Goal: Task Accomplishment & Management: Use online tool/utility

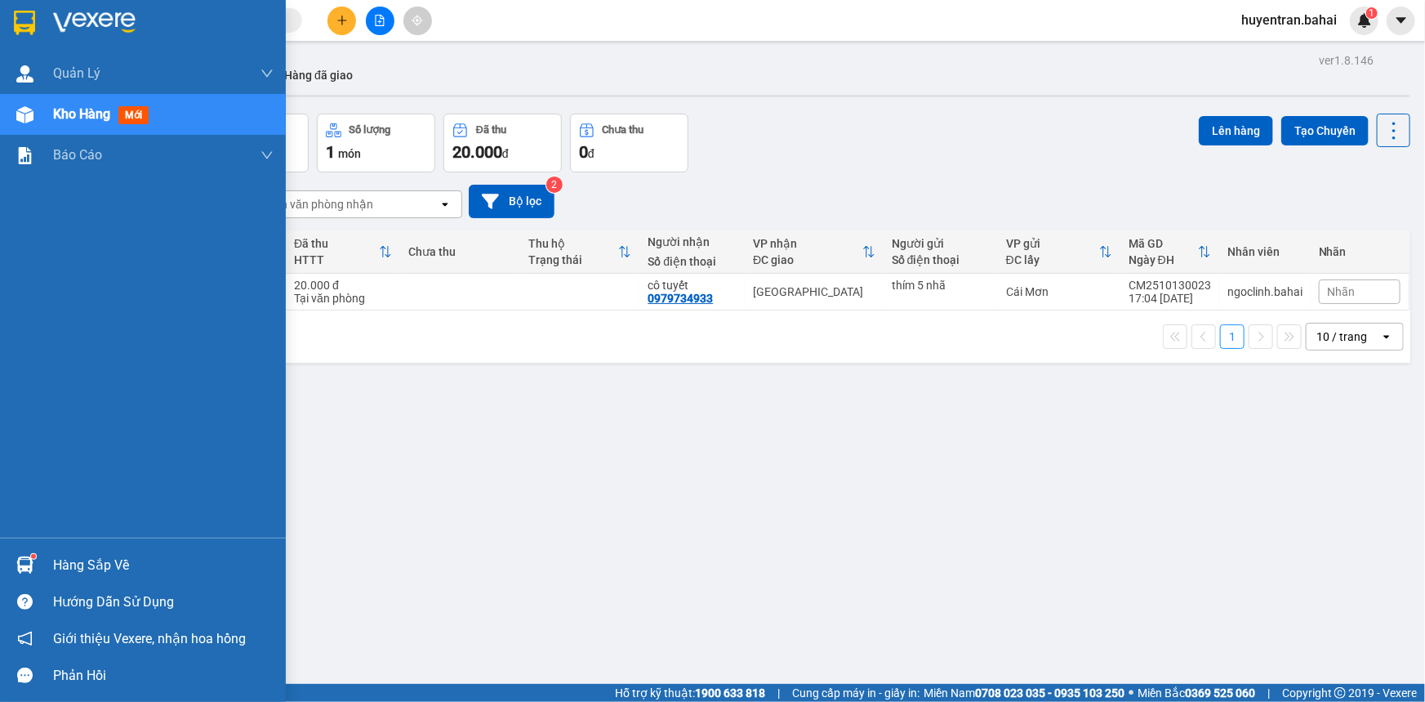
click at [11, 14] on div at bounding box center [25, 22] width 29 height 29
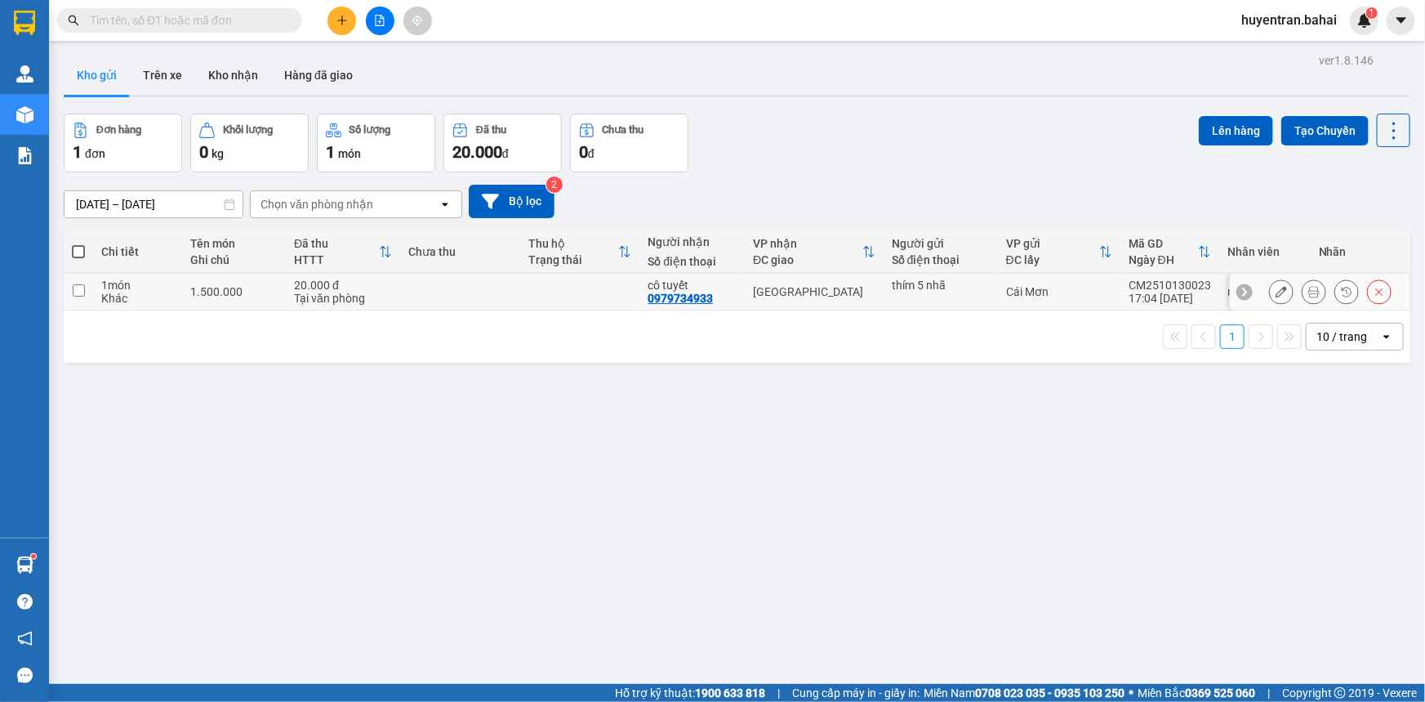
click at [482, 290] on td at bounding box center [460, 292] width 120 height 37
checkbox input "true"
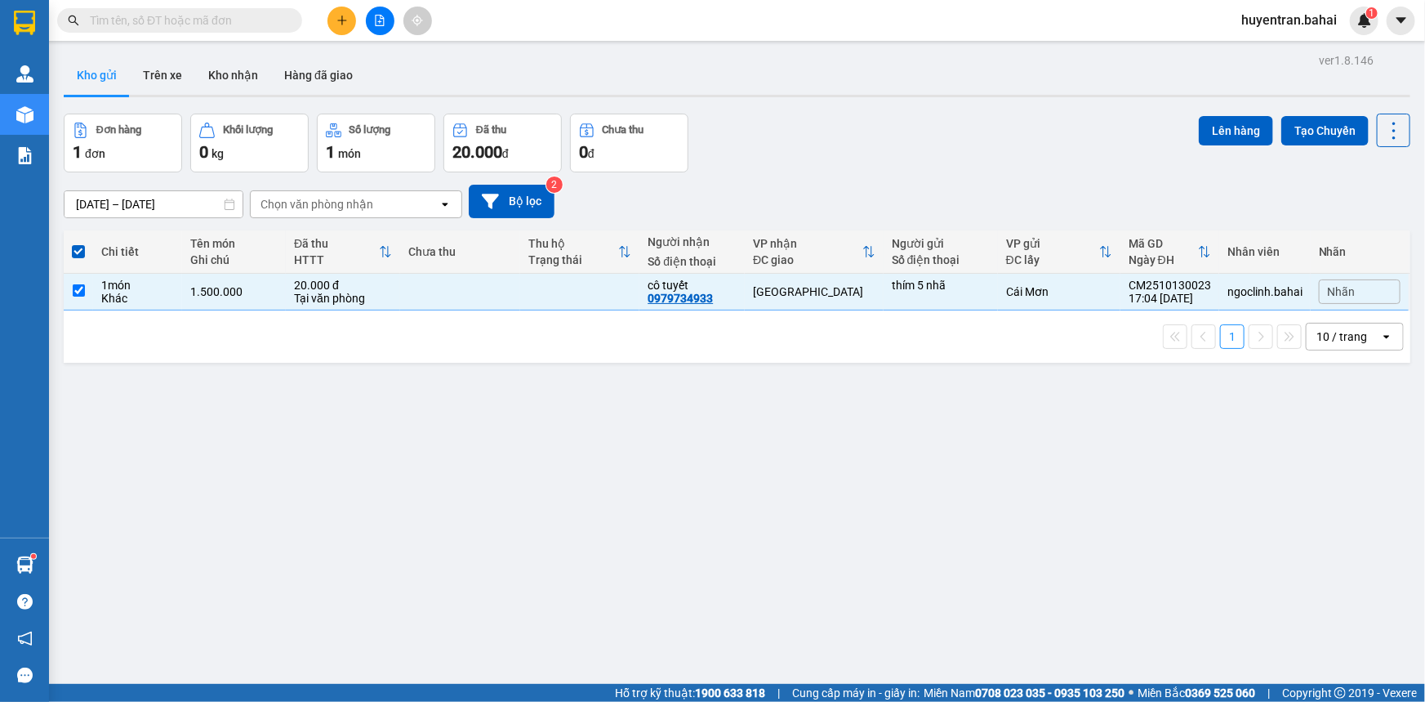
click at [1268, 139] on div "Lên hàng Tạo Chuyến" at bounding box center [1305, 130] width 212 height 33
click at [1242, 133] on button "Lên hàng" at bounding box center [1236, 130] width 74 height 29
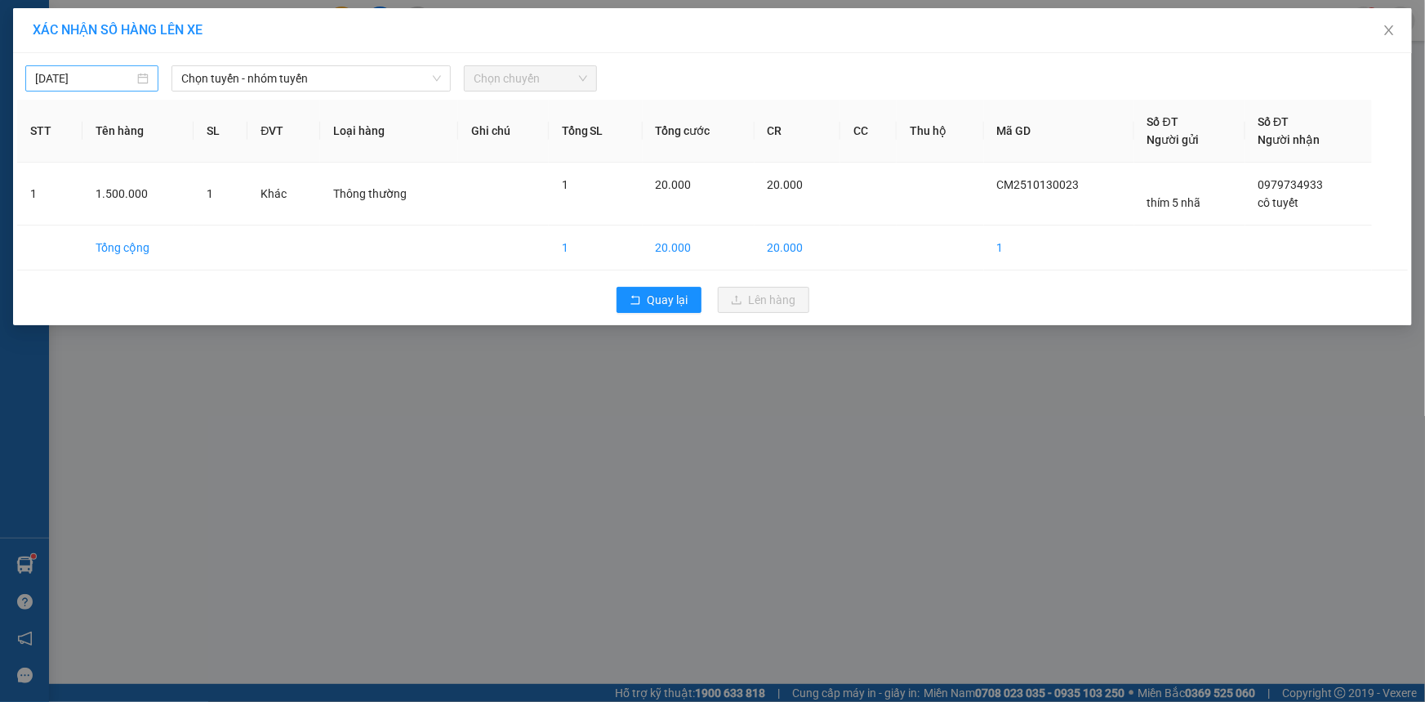
click at [136, 82] on div "[DATE]" at bounding box center [92, 78] width 114 height 18
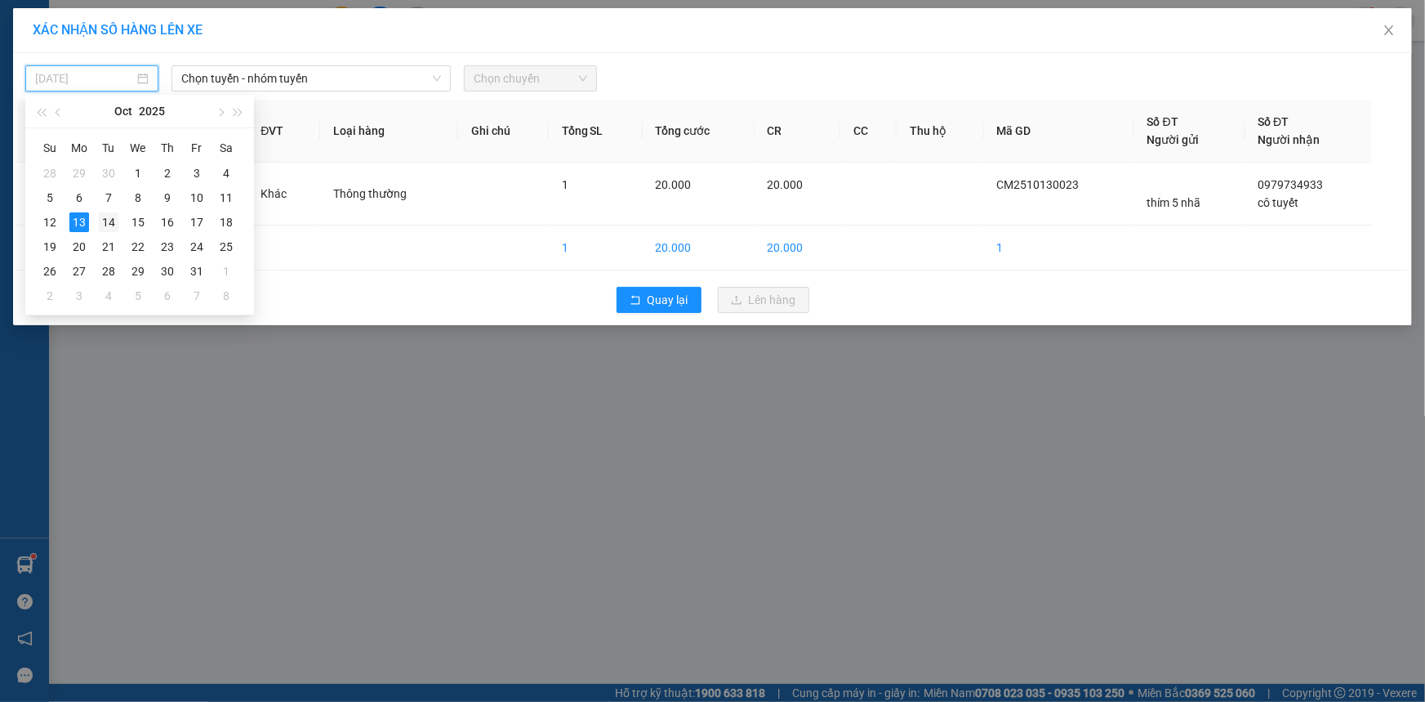
click at [103, 224] on div "14" at bounding box center [109, 222] width 20 height 20
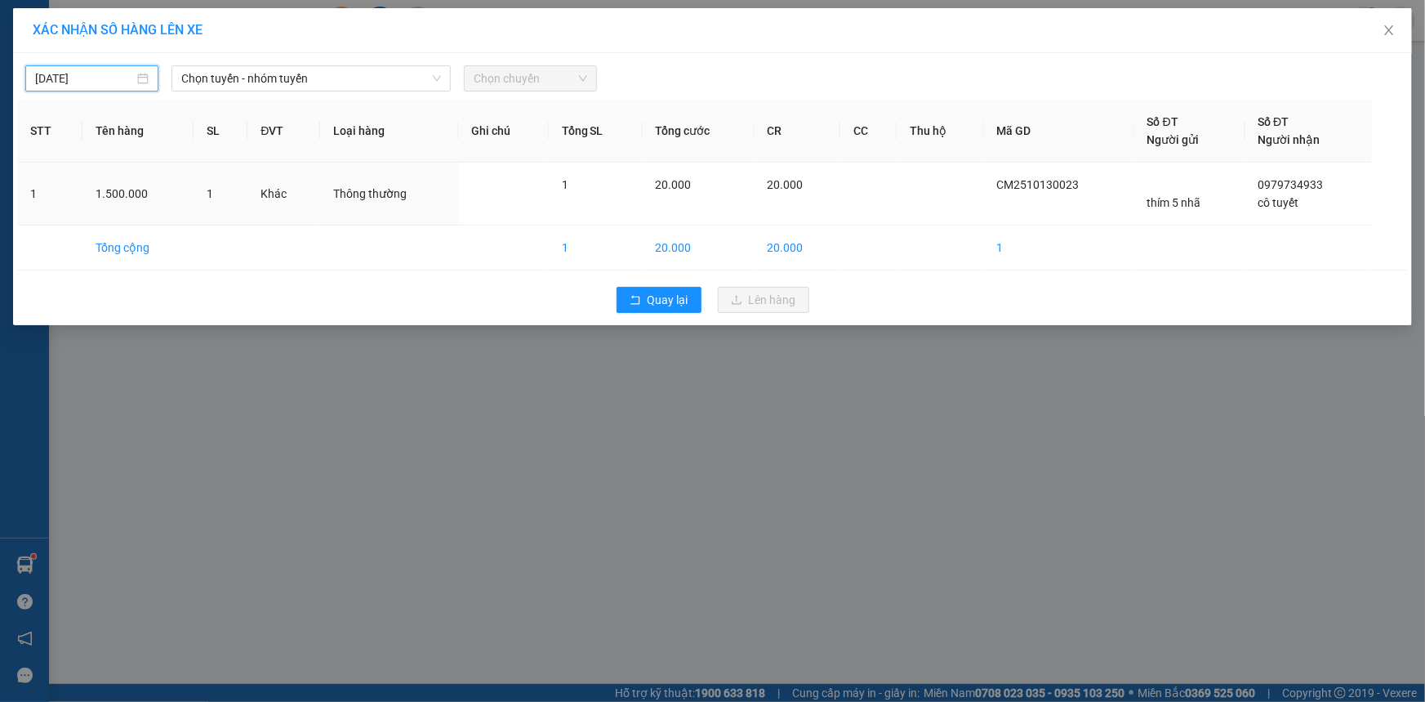
type input "[DATE]"
click at [212, 75] on span "Chọn tuyến - nhóm tuyến" at bounding box center [311, 78] width 260 height 25
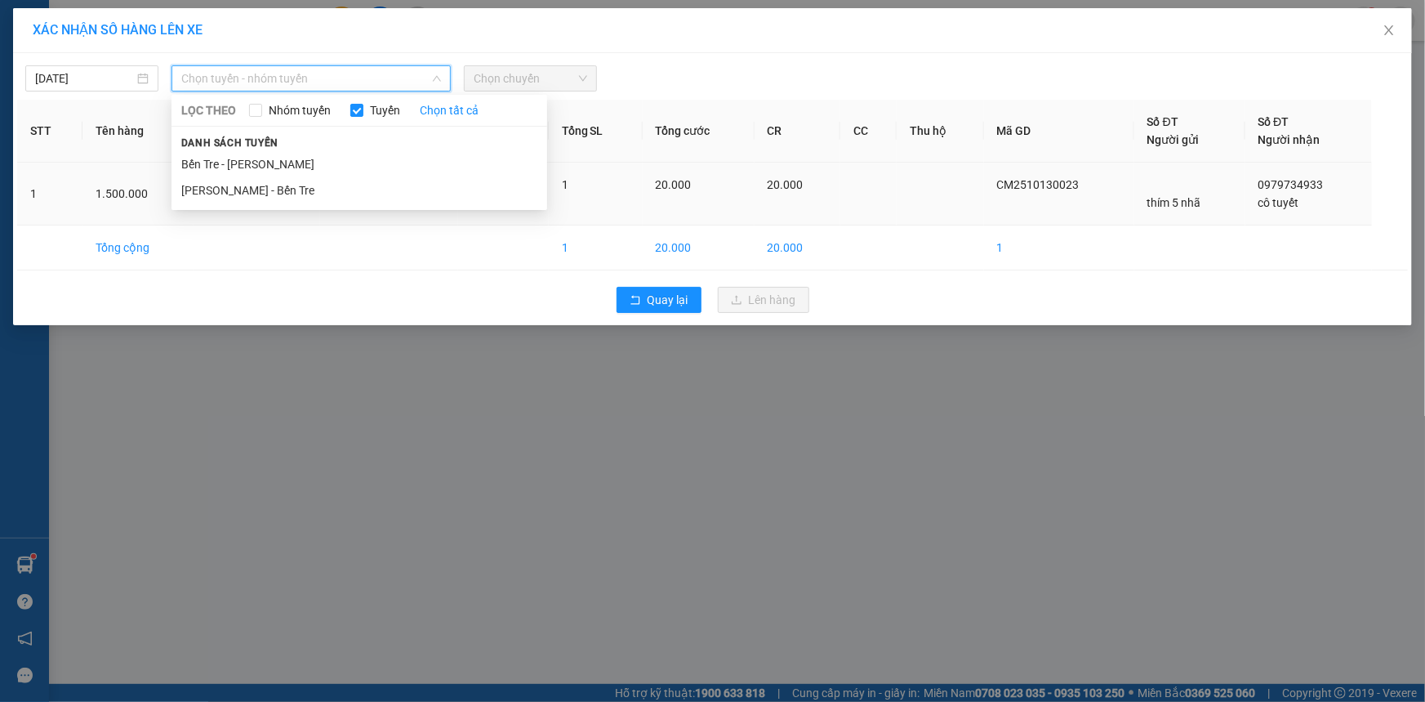
click at [199, 164] on li "Bến Tre - [PERSON_NAME]" at bounding box center [360, 164] width 376 height 26
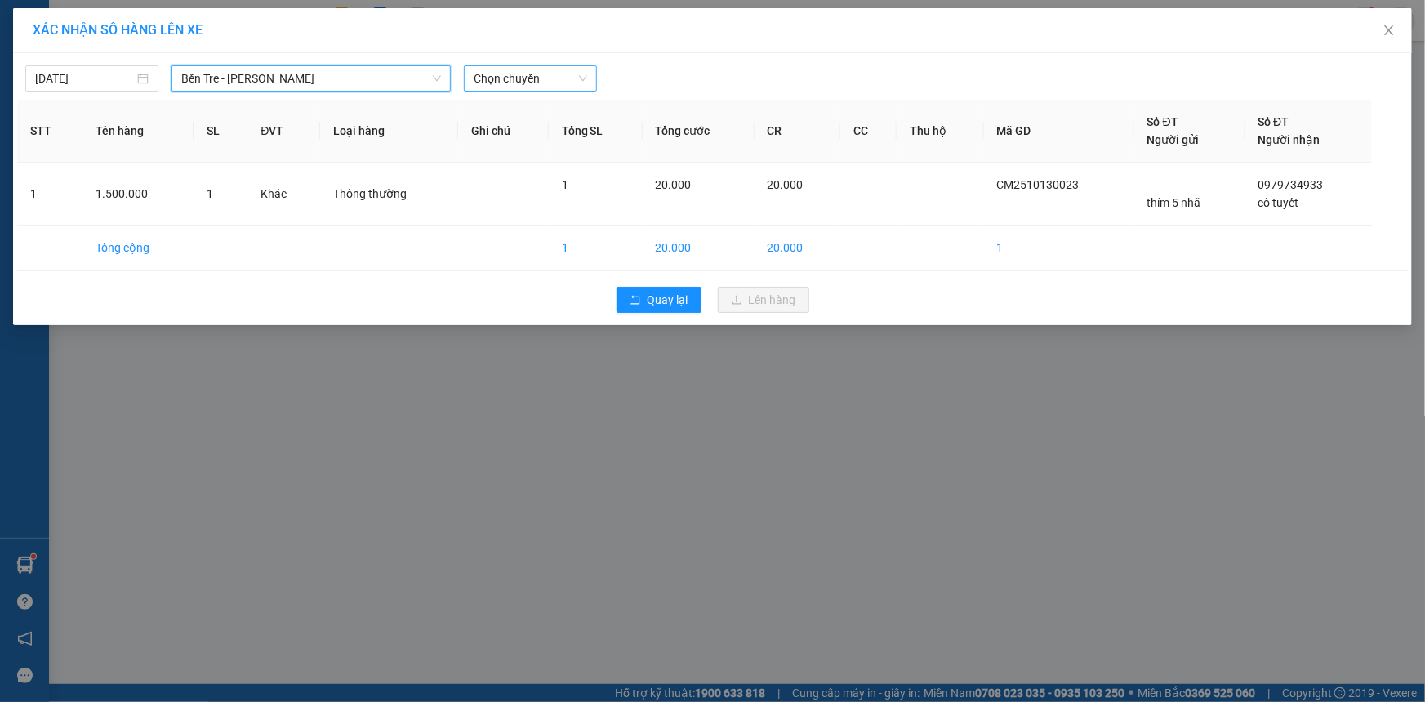
click at [500, 74] on span "Chọn chuyến" at bounding box center [531, 78] width 114 height 25
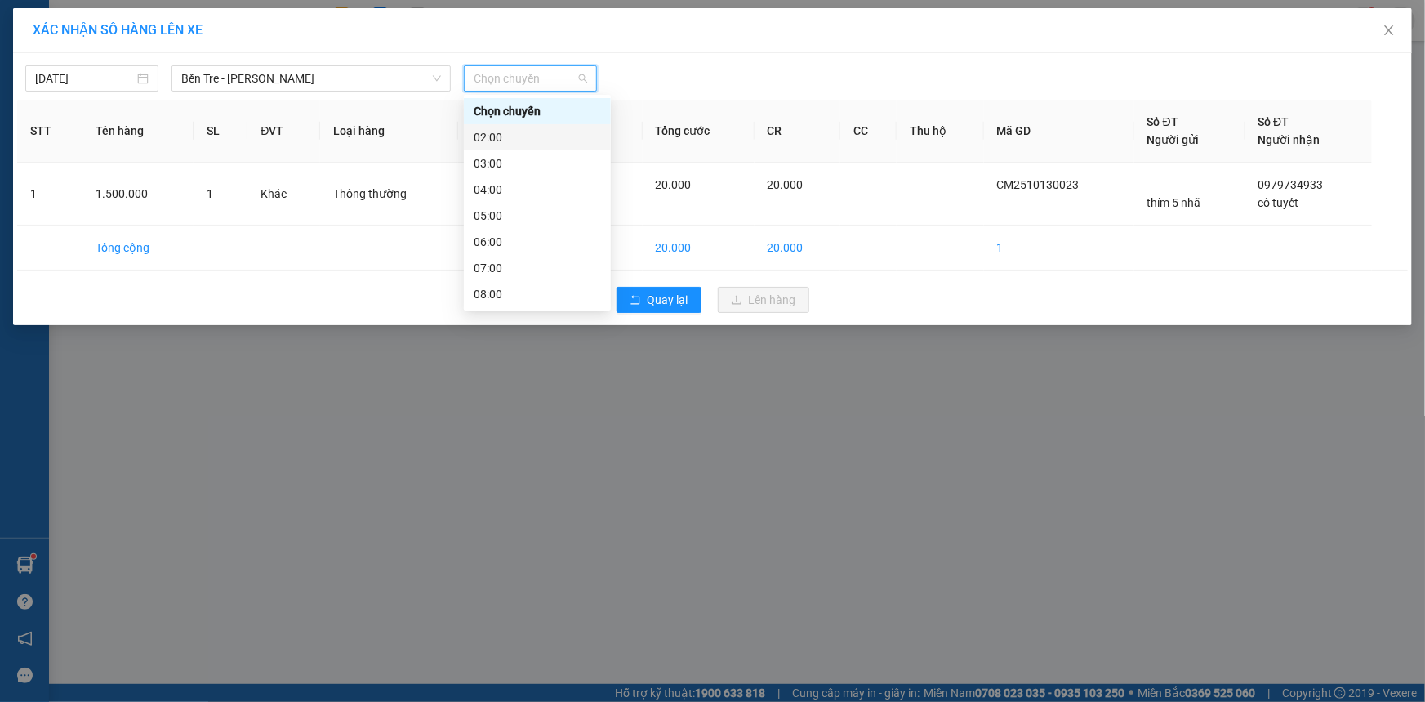
click at [492, 133] on div "02:00" at bounding box center [537, 137] width 127 height 18
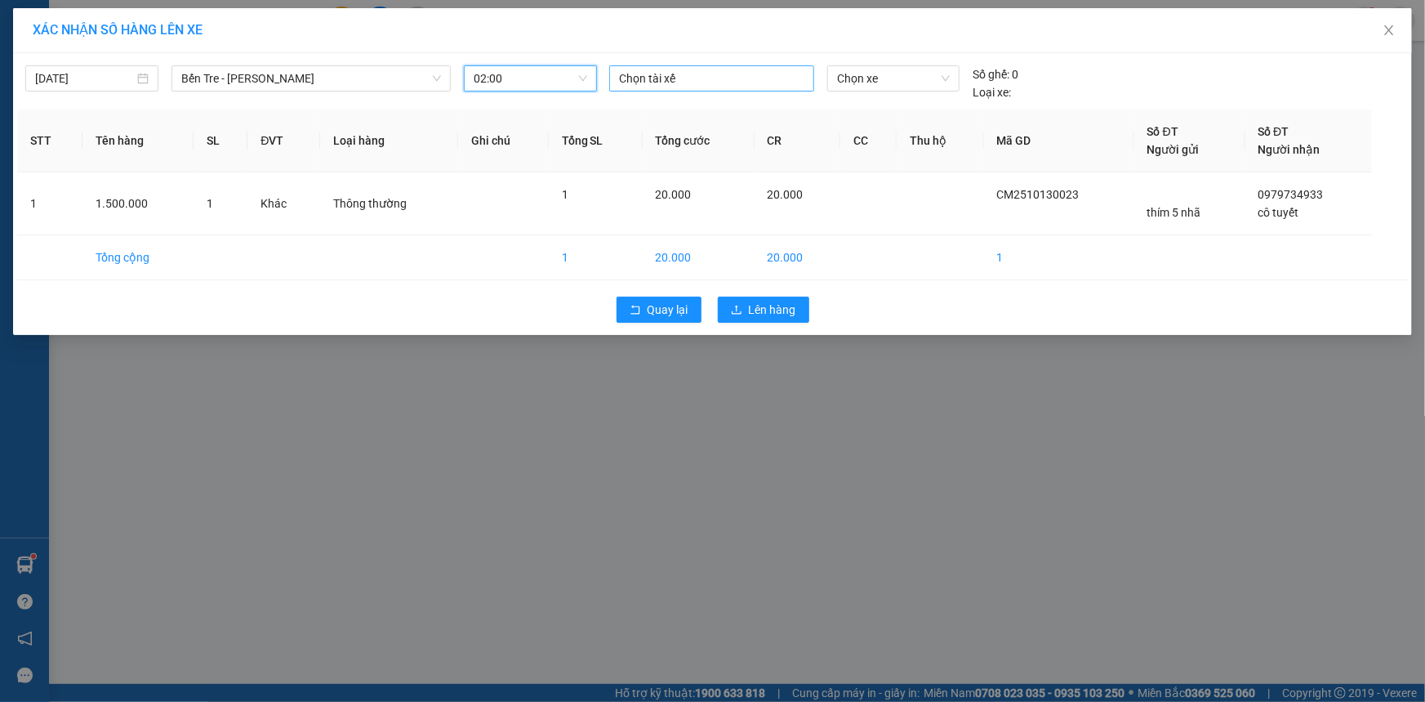
click at [660, 82] on div at bounding box center [711, 79] width 197 height 20
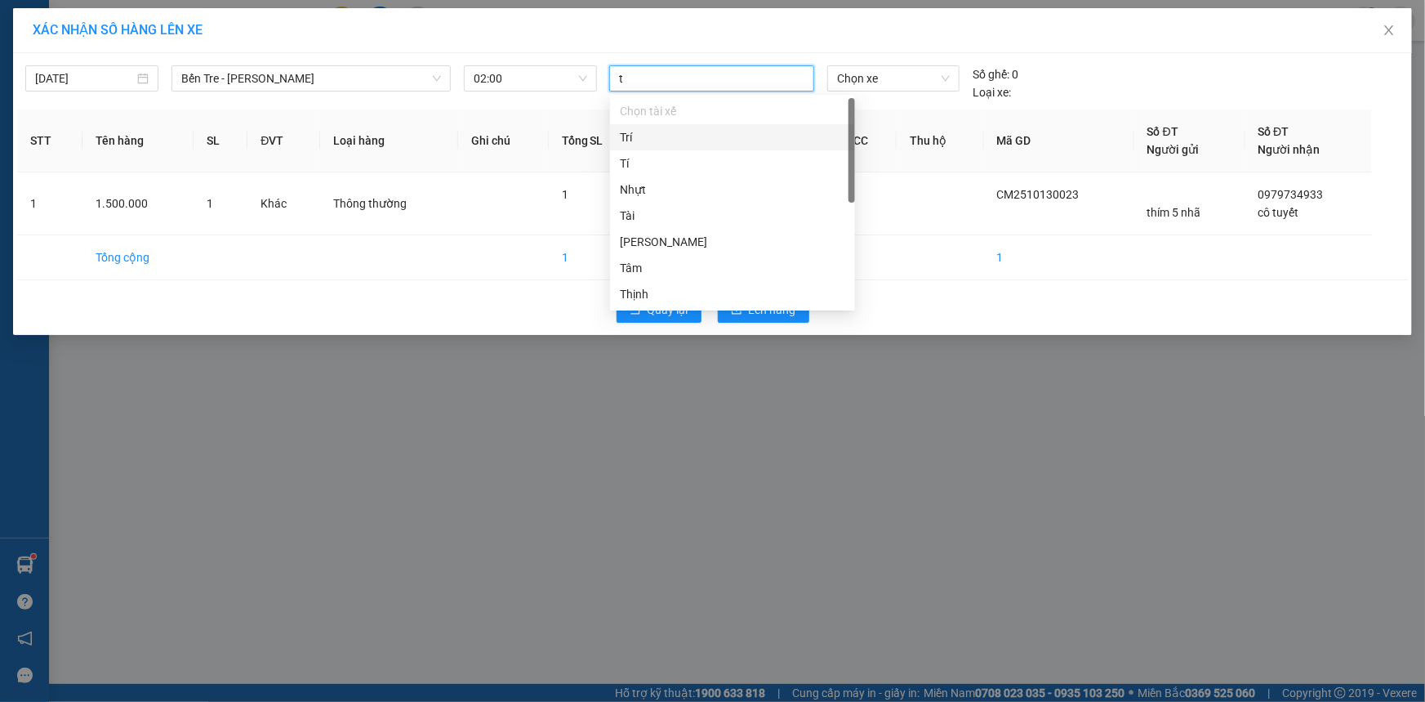
type input "th"
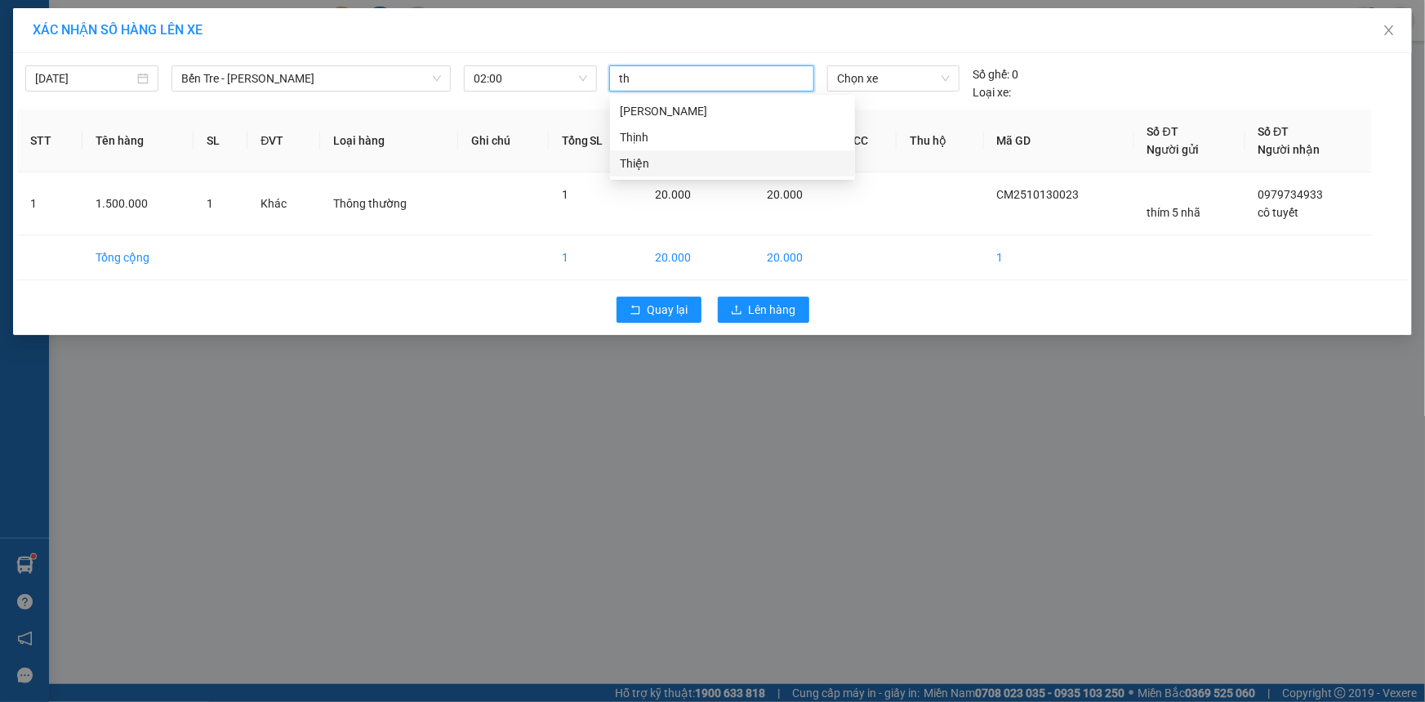
click at [662, 155] on div "Thiện" at bounding box center [732, 163] width 225 height 18
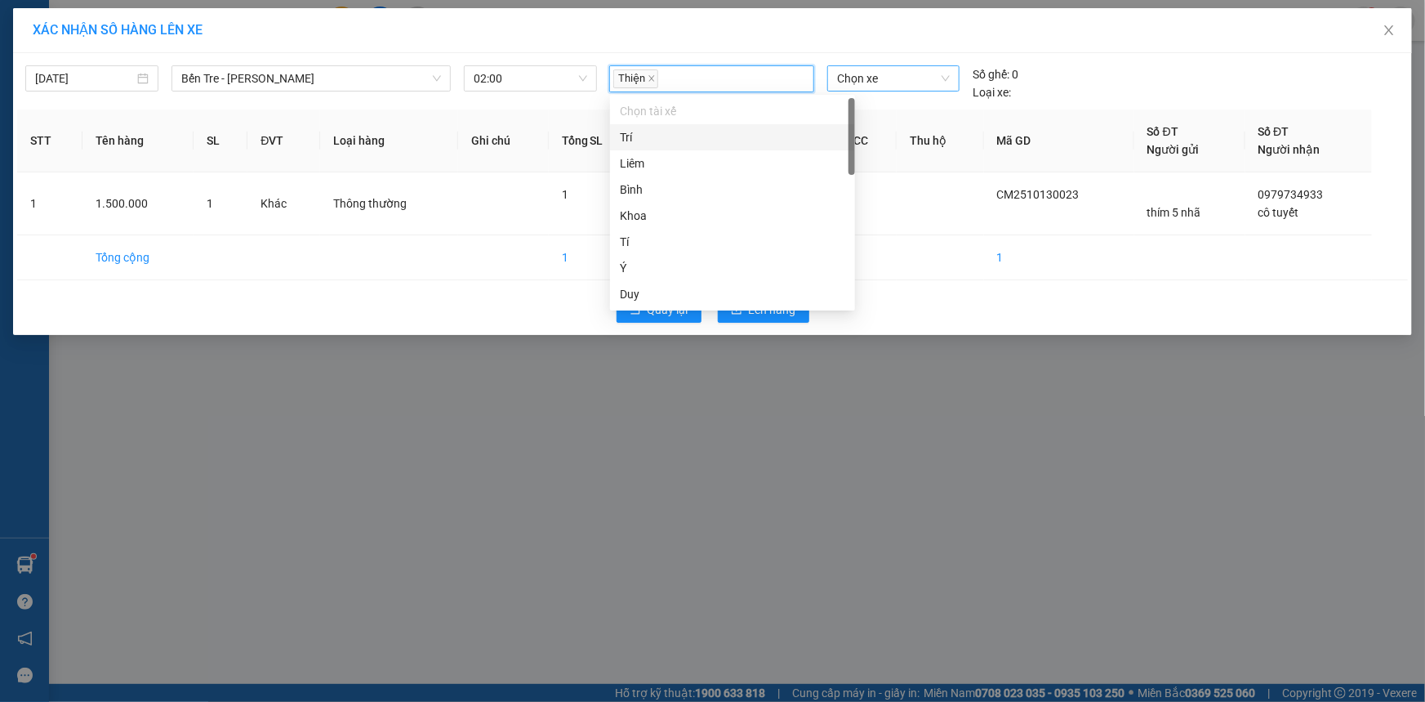
click at [890, 86] on span "Chọn xe" at bounding box center [893, 78] width 113 height 25
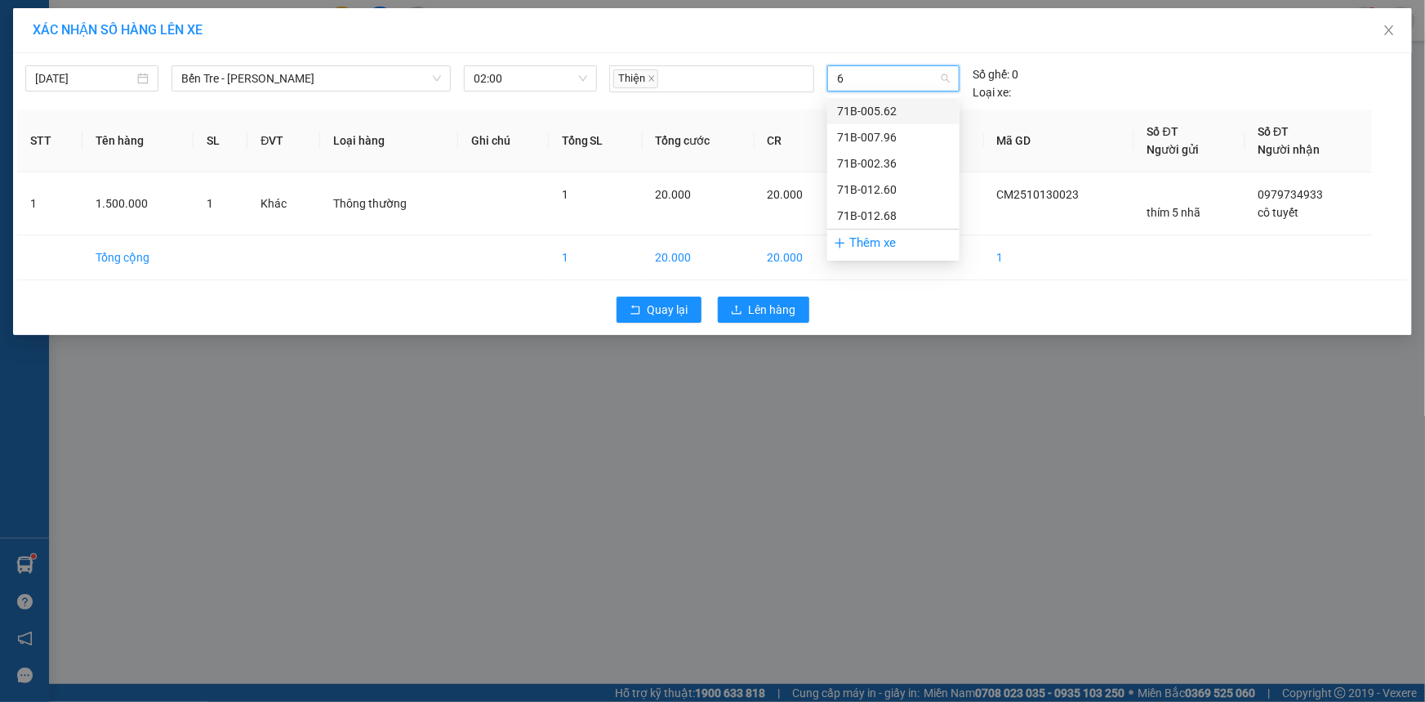
type input "68"
click at [884, 114] on div "71B-012.68" at bounding box center [893, 111] width 113 height 18
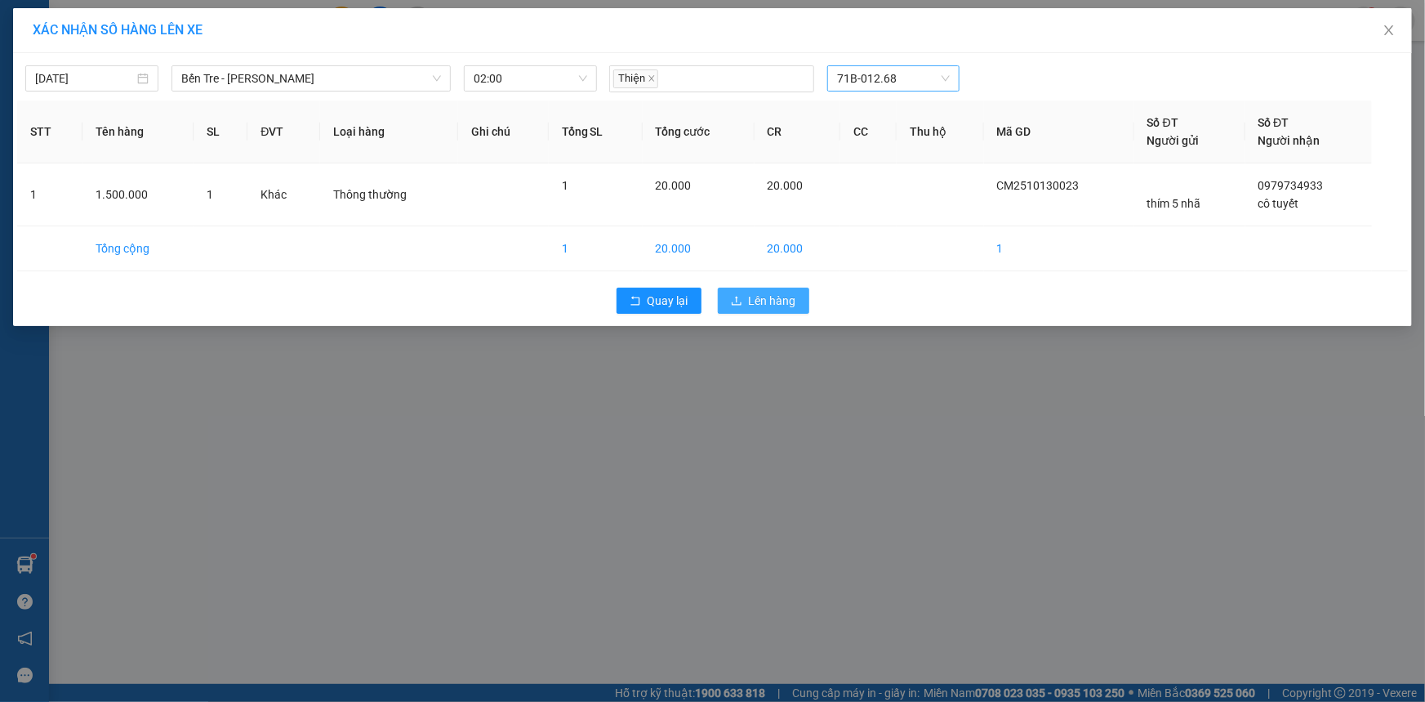
click at [754, 306] on span "Lên hàng" at bounding box center [772, 301] width 47 height 18
